Goal: Task Accomplishment & Management: Use online tool/utility

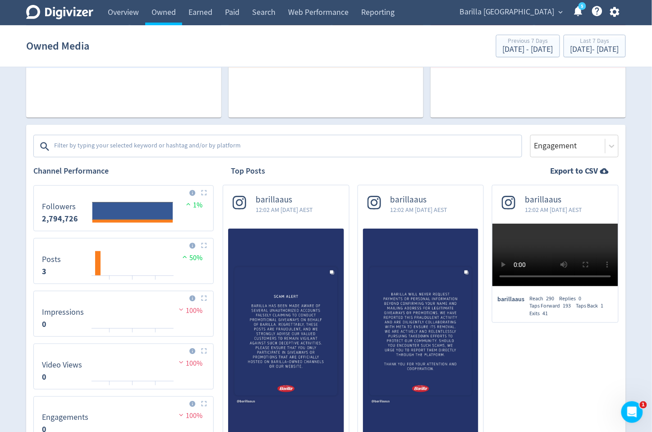
scroll to position [89, 0]
click at [531, 12] on span "Barilla [GEOGRAPHIC_DATA]" at bounding box center [506, 12] width 95 height 14
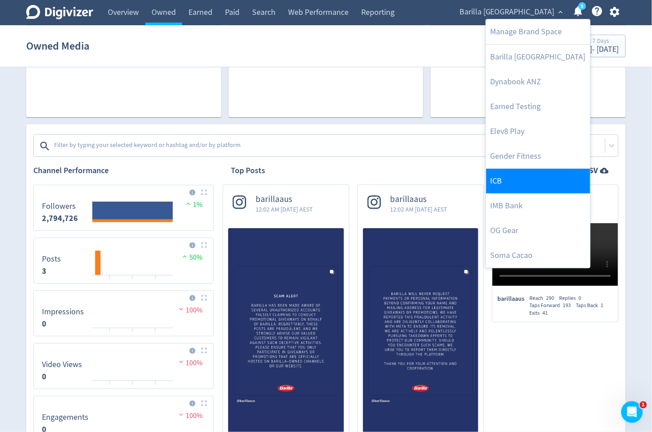
click at [502, 178] on link "ICB" at bounding box center [538, 181] width 104 height 25
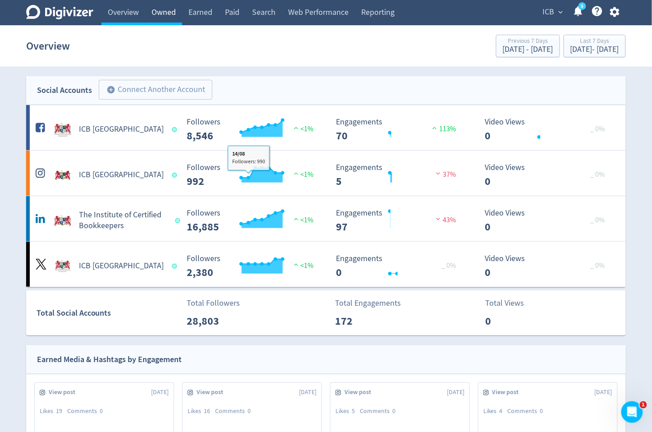
click at [168, 13] on link "Owned" at bounding box center [163, 12] width 37 height 25
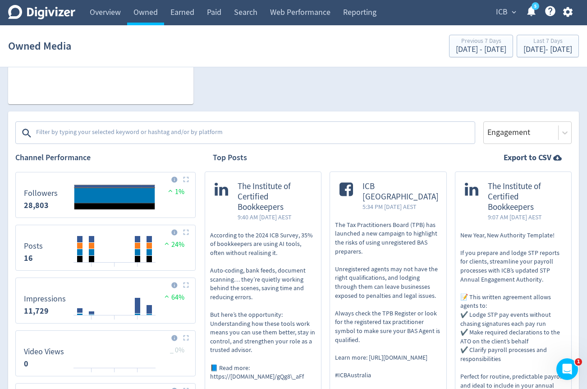
scroll to position [177, 0]
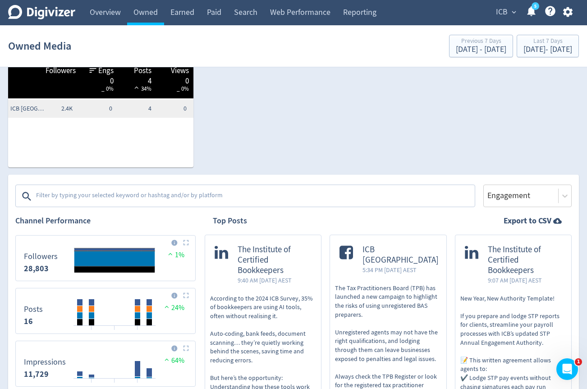
click at [72, 195] on textarea at bounding box center [254, 196] width 439 height 18
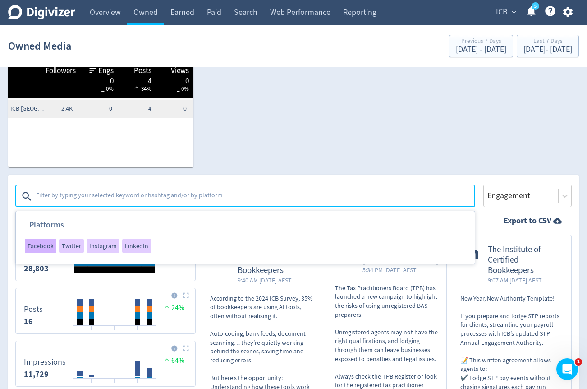
click at [34, 248] on span "Facebook" at bounding box center [40, 245] width 26 height 6
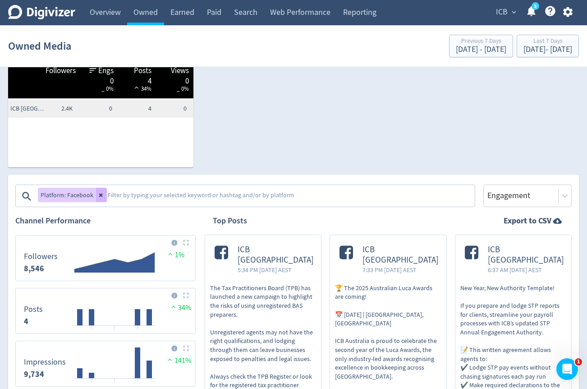
click at [107, 196] on textarea at bounding box center [290, 196] width 367 height 18
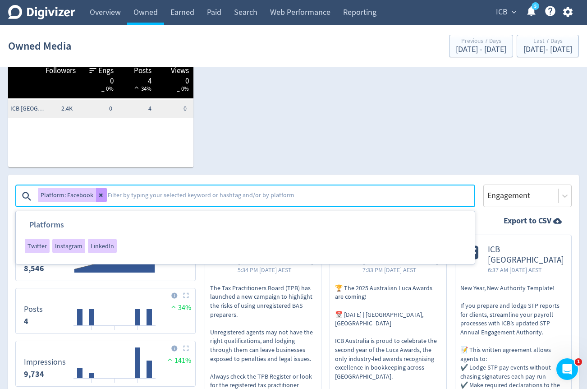
click at [104, 196] on button at bounding box center [101, 195] width 11 height 14
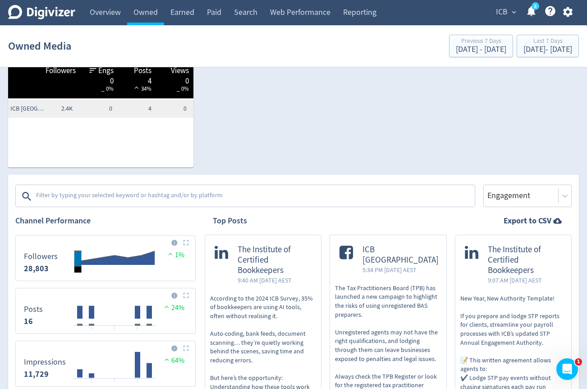
click at [104, 196] on textarea at bounding box center [254, 196] width 439 height 18
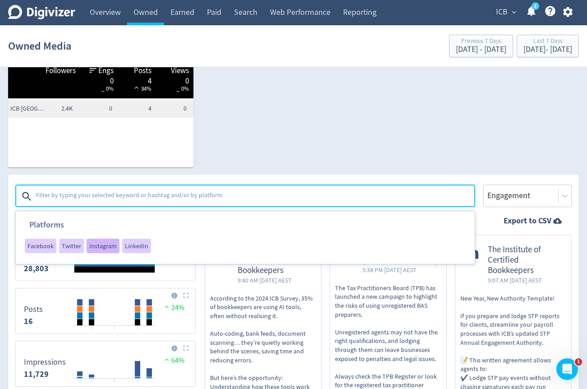
click at [99, 247] on span "Instagram" at bounding box center [102, 245] width 27 height 6
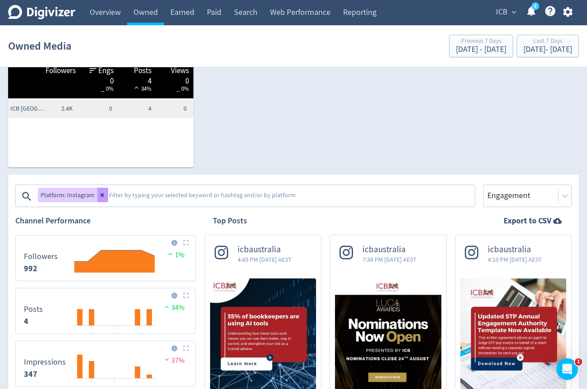
click at [100, 197] on icon at bounding box center [102, 194] width 5 height 5
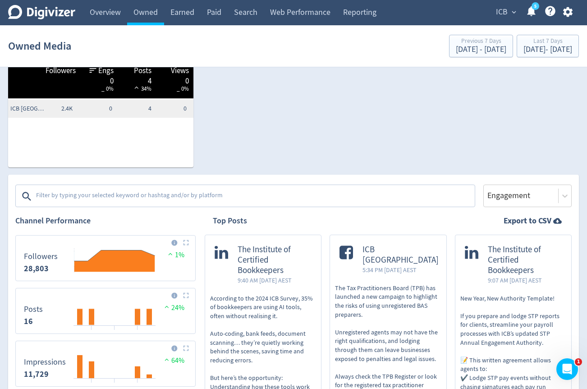
click at [106, 195] on textarea at bounding box center [254, 196] width 439 height 18
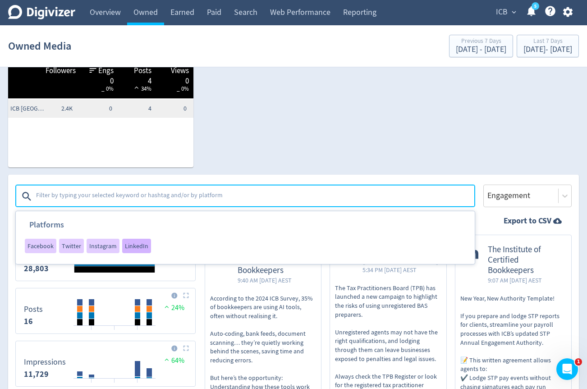
click at [132, 247] on span "LinkedIn" at bounding box center [136, 245] width 23 height 6
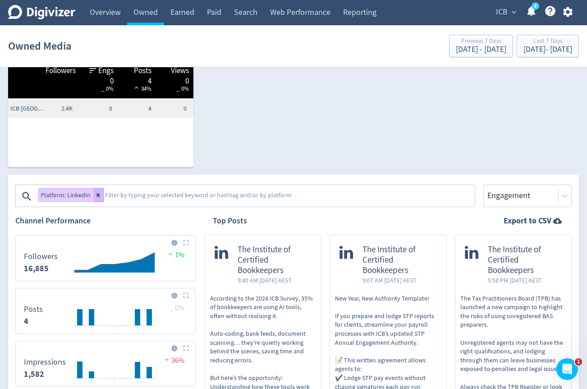
click at [105, 191] on textarea at bounding box center [289, 196] width 370 height 18
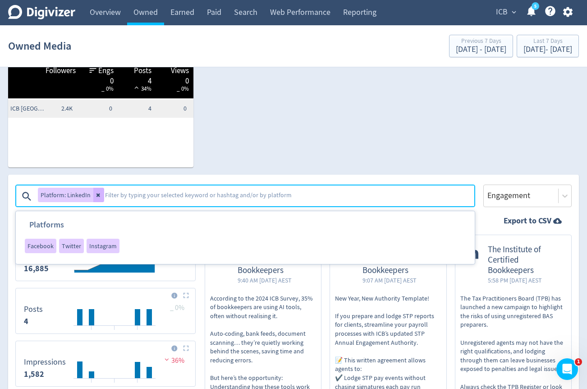
click at [104, 193] on textarea at bounding box center [289, 196] width 370 height 18
click at [98, 193] on icon at bounding box center [98, 195] width 4 height 4
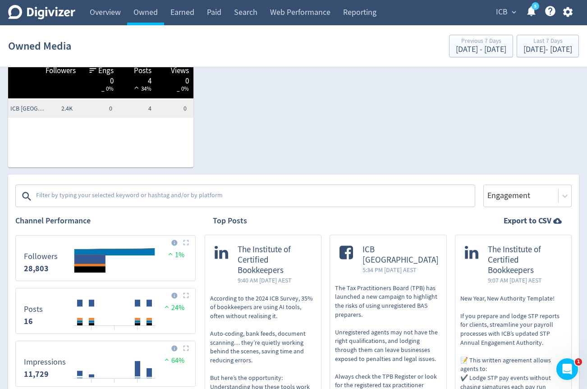
click at [98, 193] on textarea at bounding box center [254, 196] width 439 height 18
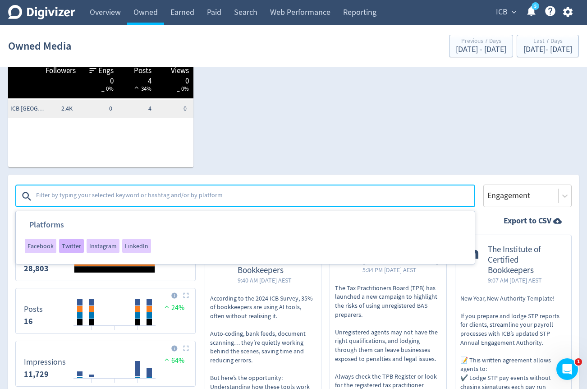
click at [69, 248] on span "Twitter" at bounding box center [71, 245] width 19 height 6
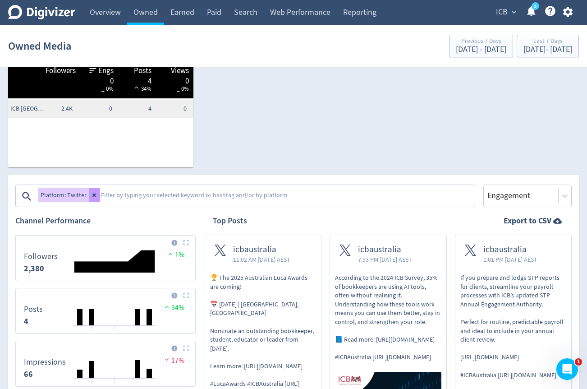
click at [94, 198] on button at bounding box center [94, 195] width 11 height 14
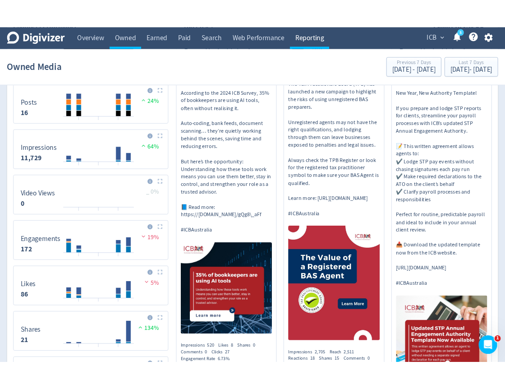
scroll to position [408, 0]
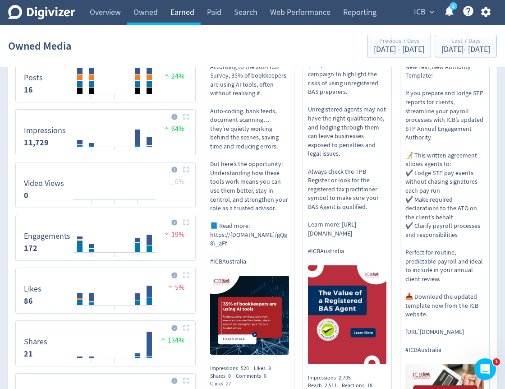
click at [201, 23] on link "Earned" at bounding box center [182, 12] width 37 height 25
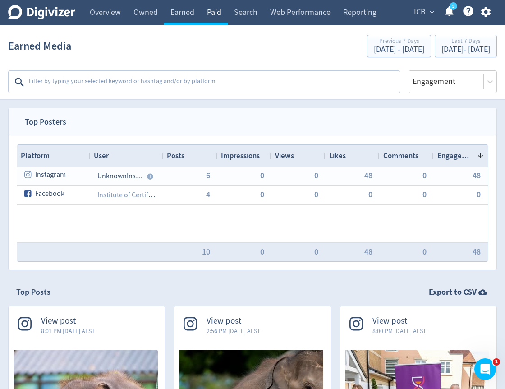
click at [219, 17] on link "Paid" at bounding box center [214, 12] width 27 height 25
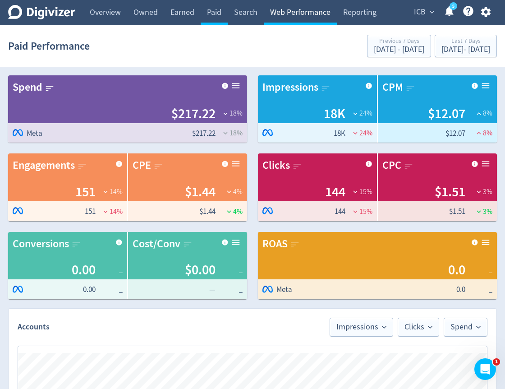
click at [291, 15] on link "Web Performance" at bounding box center [300, 12] width 73 height 25
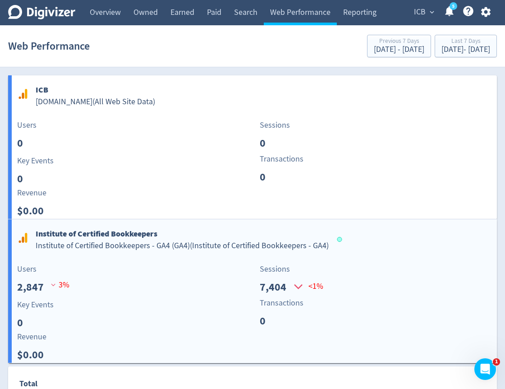
click at [118, 266] on div "Users 2,847 3 %" at bounding box center [133, 279] width 242 height 32
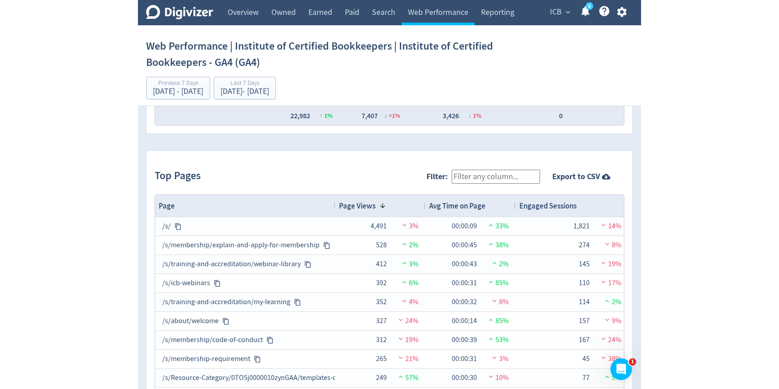
scroll to position [854, 0]
